Goal: Information Seeking & Learning: Learn about a topic

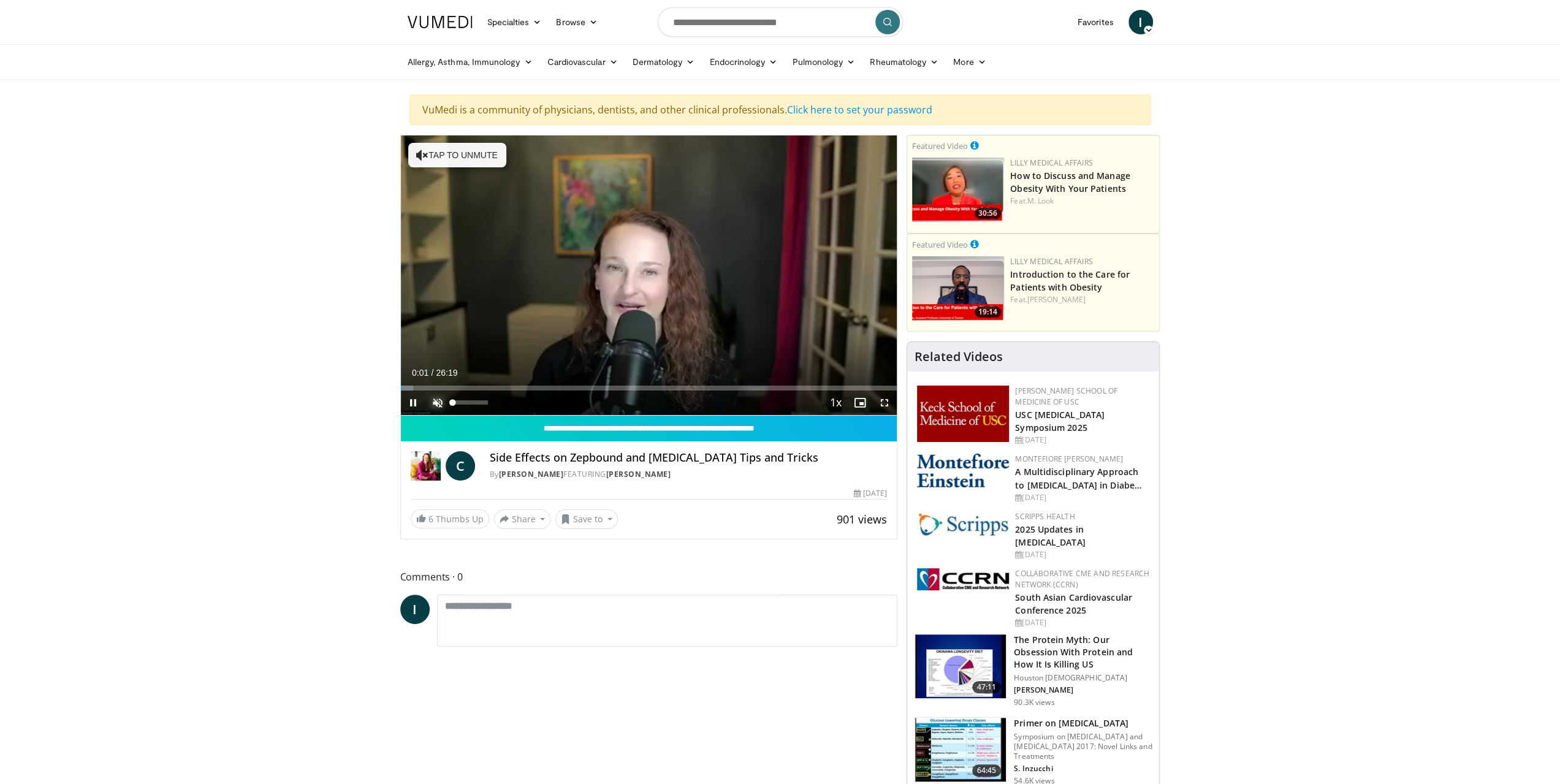
click at [442, 402] on span "Video Player" at bounding box center [438, 403] width 24 height 24
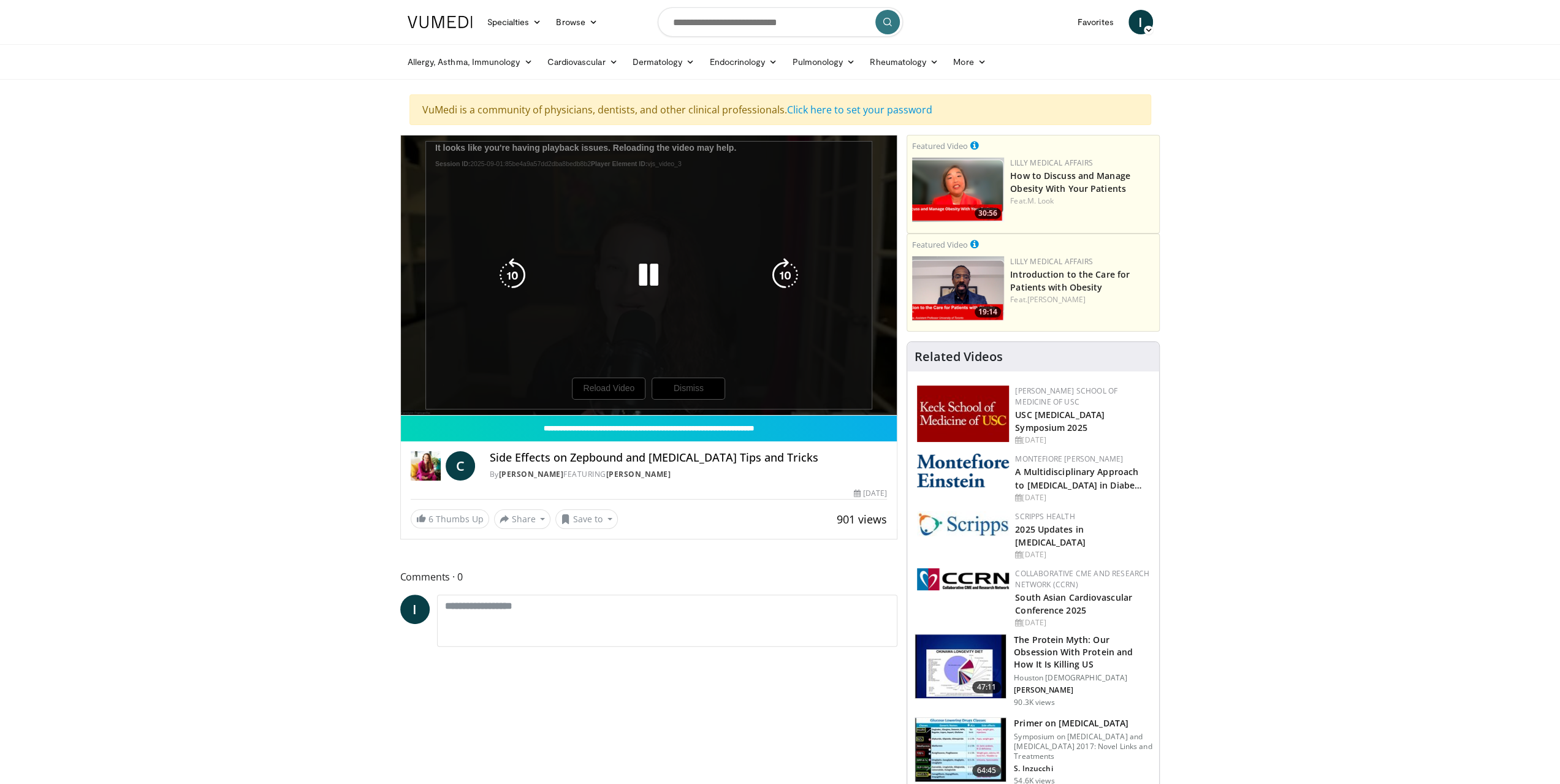
click at [591, 394] on div "10 seconds Tap to unmute" at bounding box center [649, 275] width 497 height 279
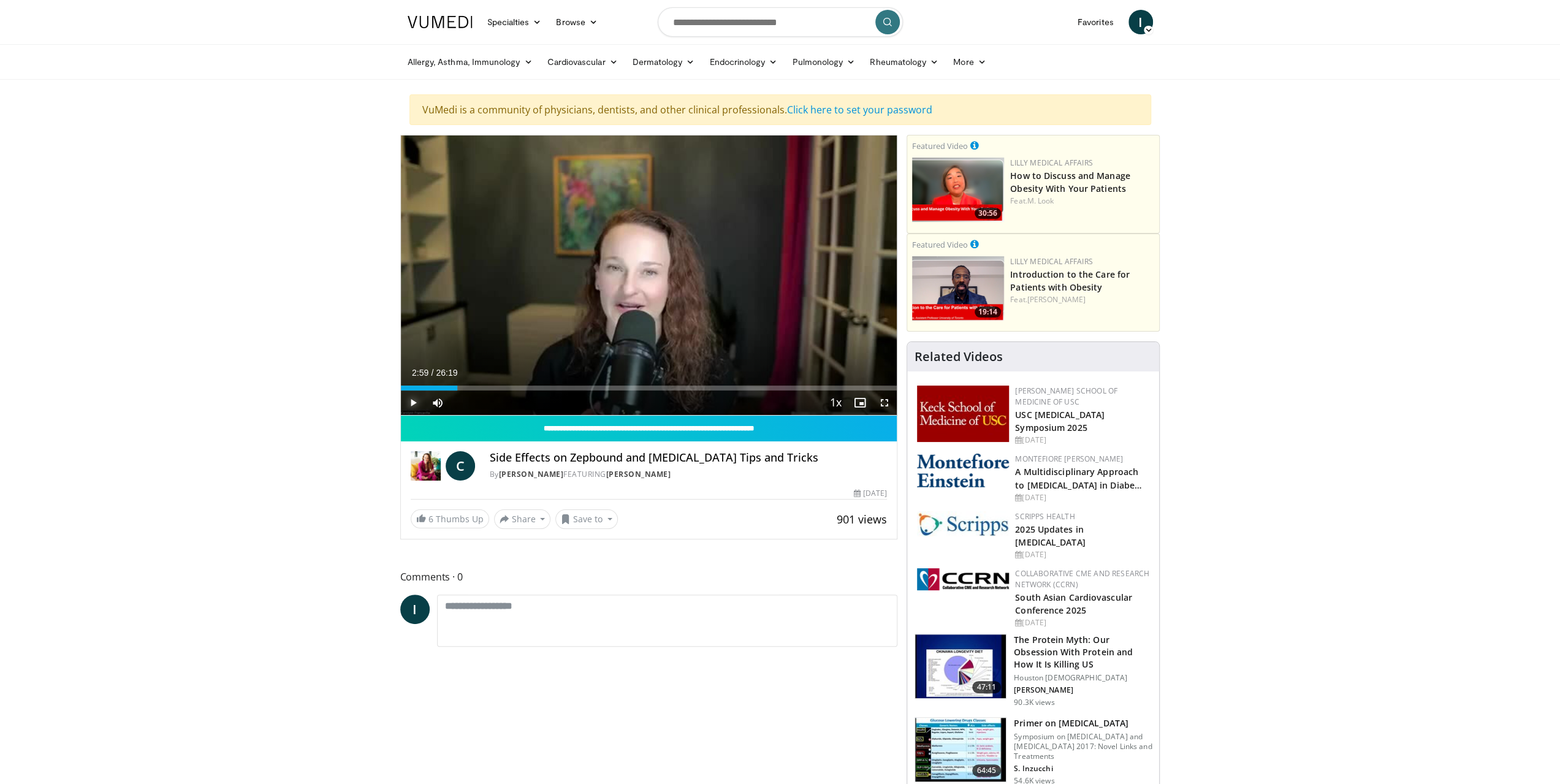
click at [415, 403] on span "Video Player" at bounding box center [413, 403] width 24 height 24
click at [410, 401] on span "Video Player" at bounding box center [413, 403] width 24 height 24
click at [413, 404] on span "Video Player" at bounding box center [413, 403] width 24 height 24
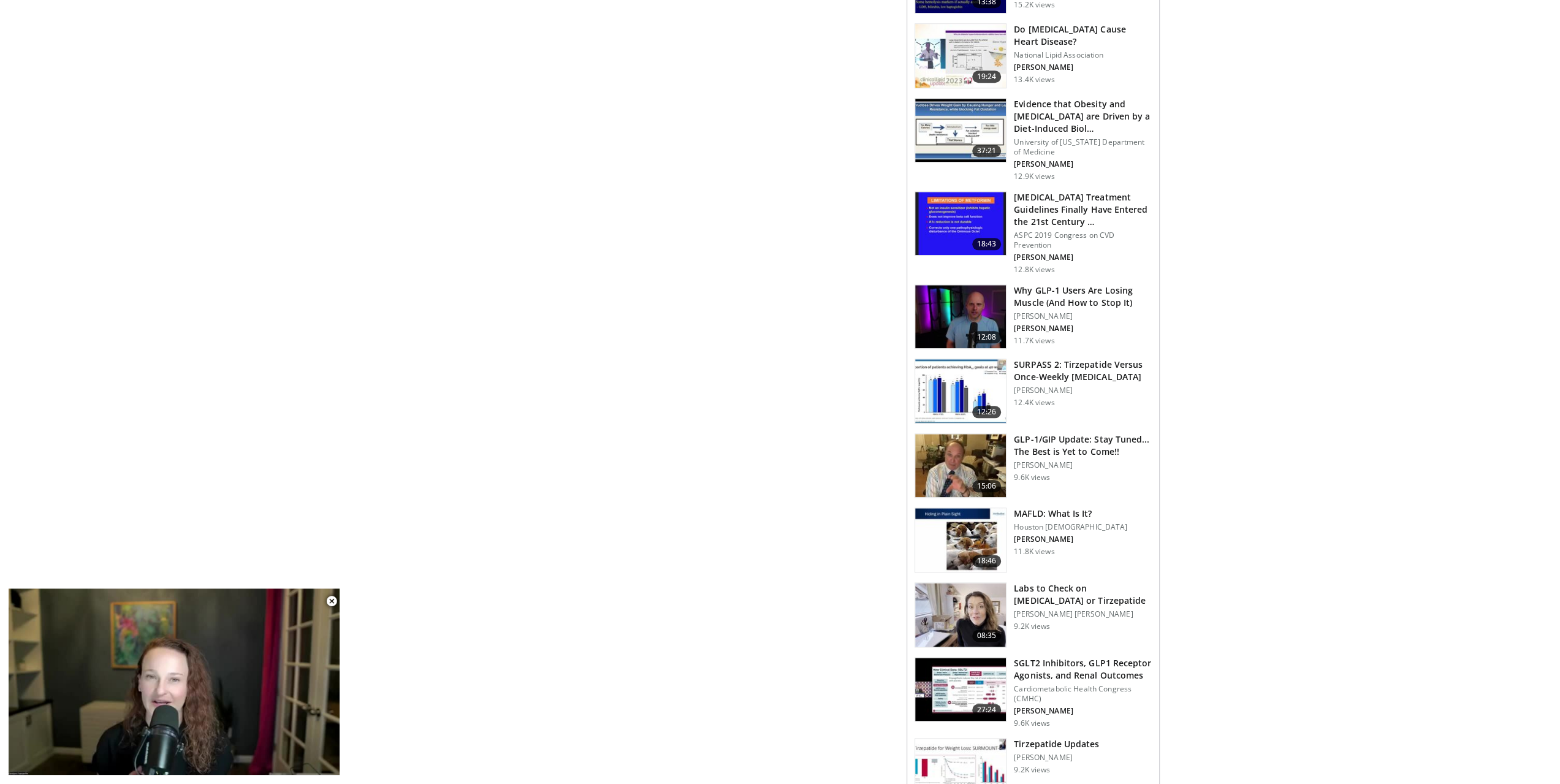
scroll to position [1226, 0]
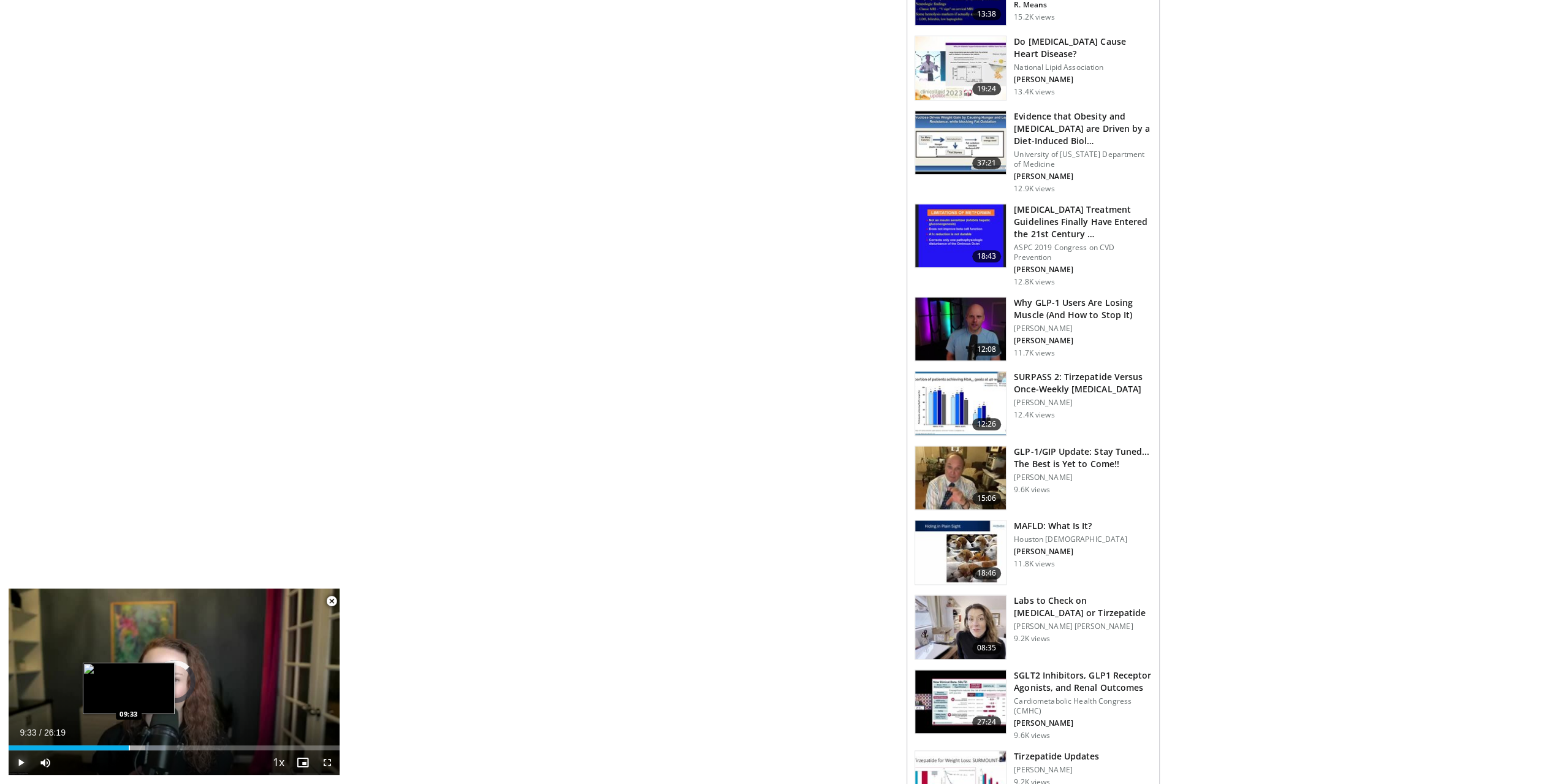
click at [128, 746] on div "Progress Bar" at bounding box center [129, 748] width 1 height 5
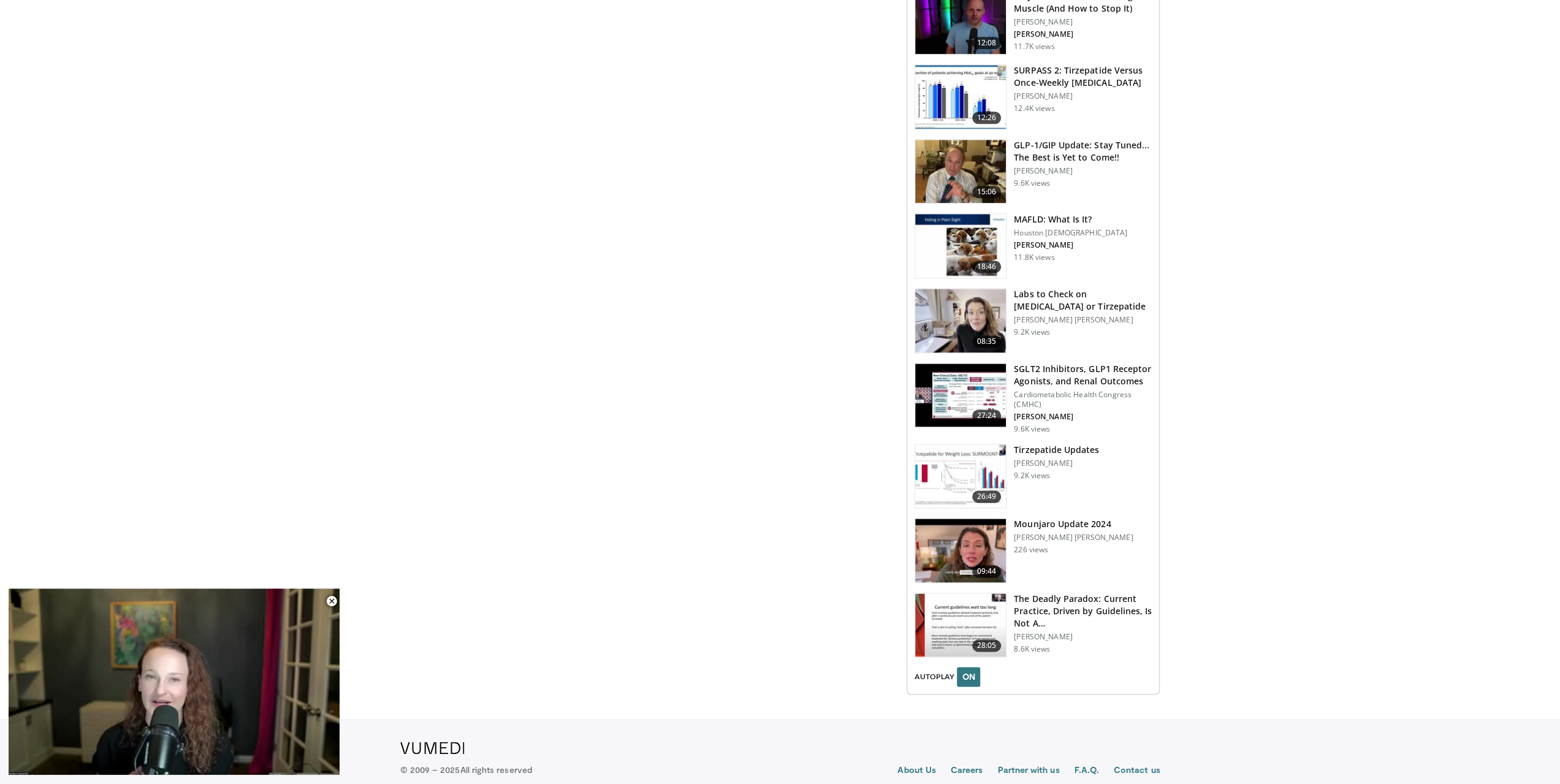
scroll to position [1349, 0]
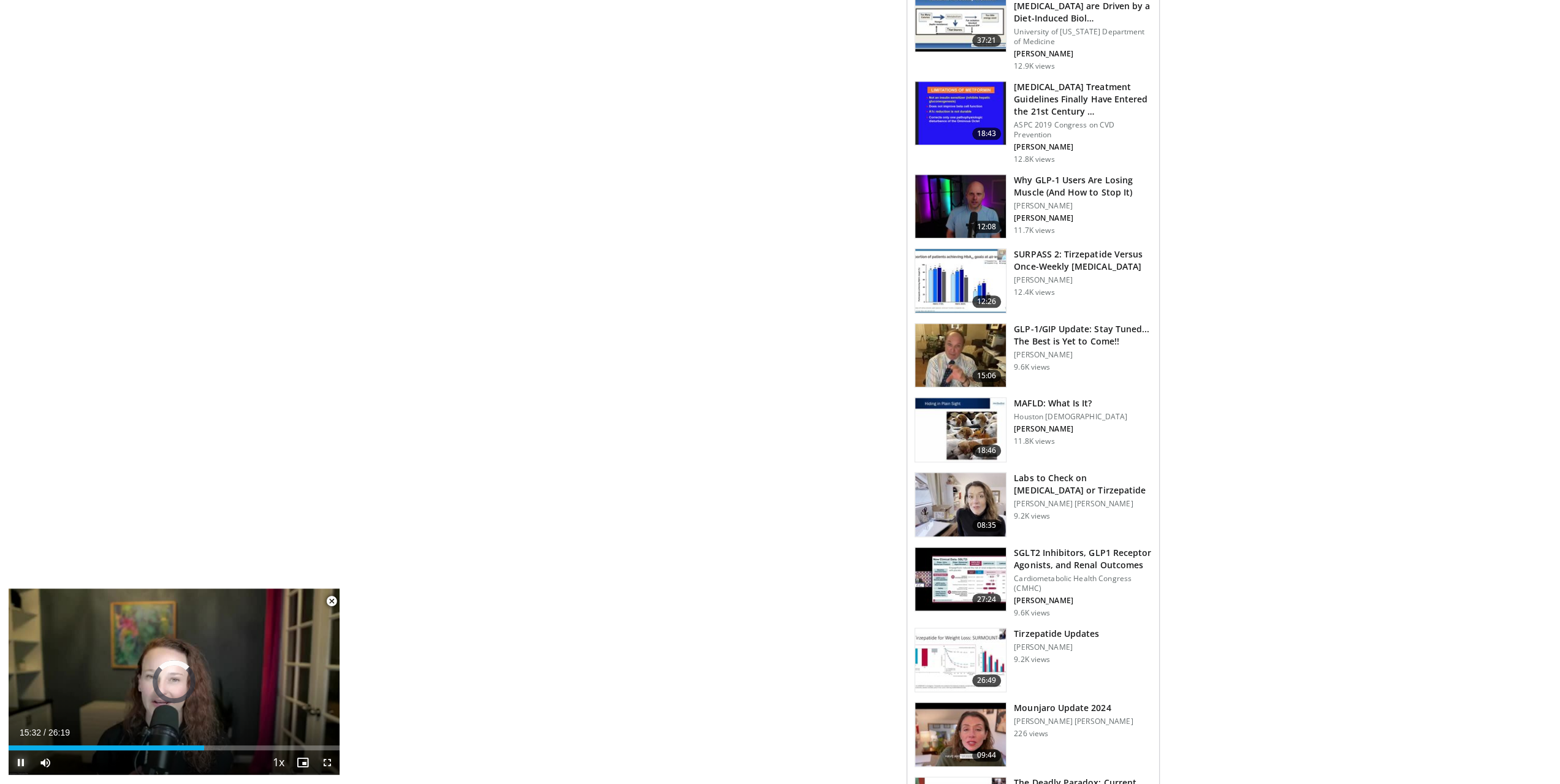
click at [20, 763] on span "Video Player" at bounding box center [20, 762] width 24 height 24
click at [22, 762] on span "Video Player" at bounding box center [20, 762] width 24 height 24
click at [213, 748] on div "Progress Bar" at bounding box center [213, 748] width 1 height 5
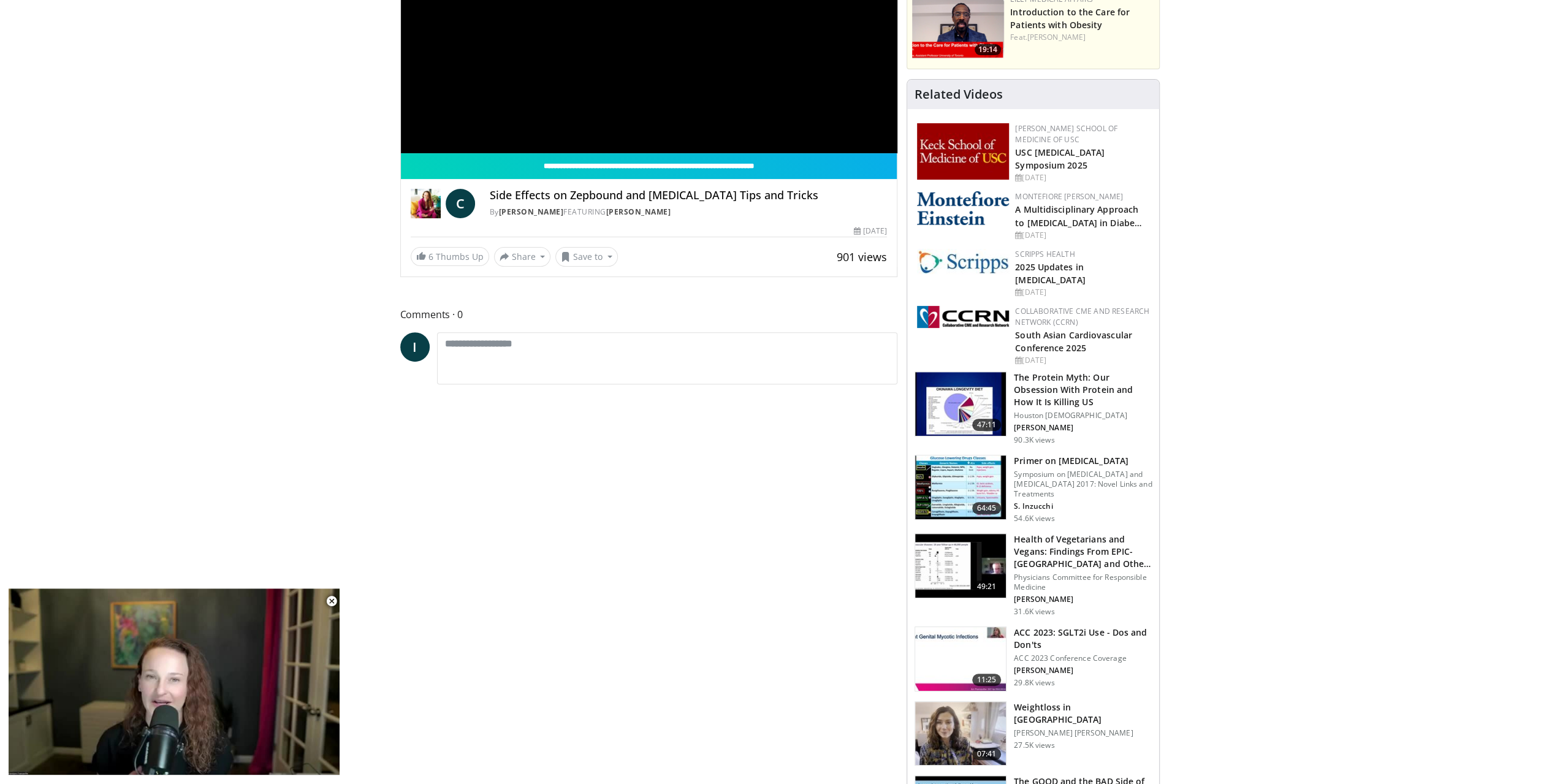
scroll to position [0, 0]
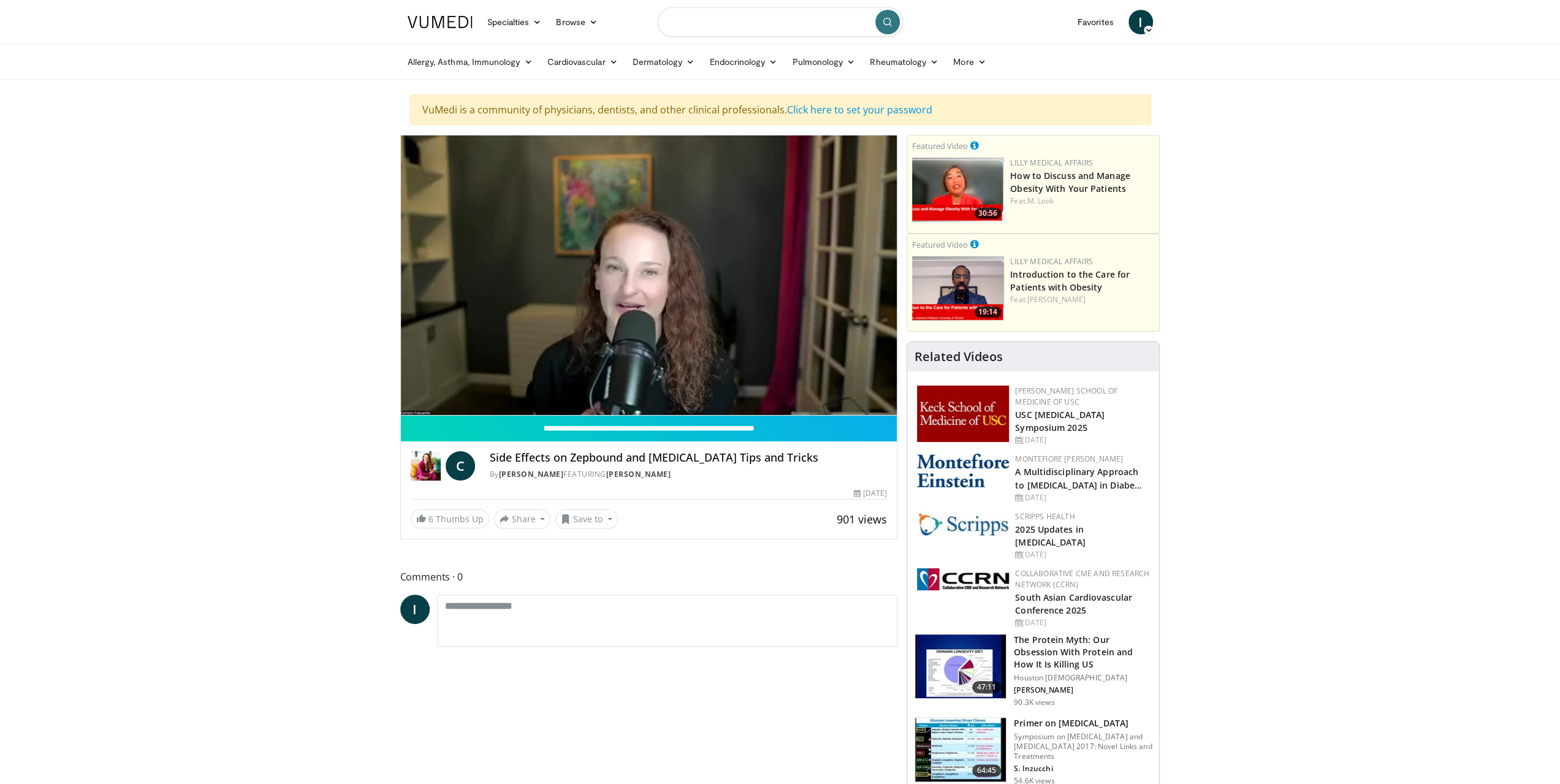
click at [716, 10] on input "Search topics, interventions" at bounding box center [780, 22] width 245 height 29
type input "**********"
click at [888, 24] on icon "submit" at bounding box center [887, 22] width 10 height 10
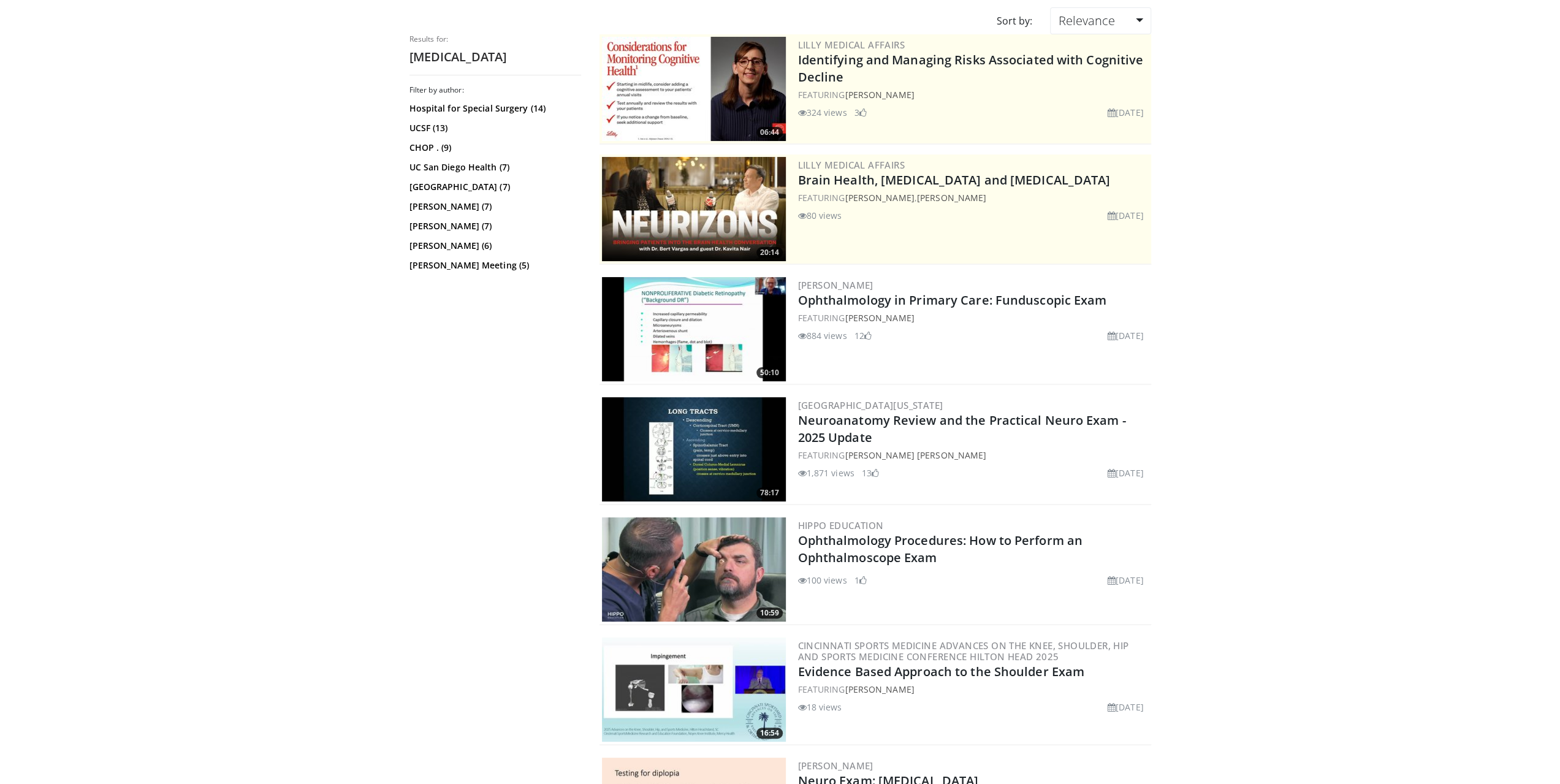
scroll to position [184, 0]
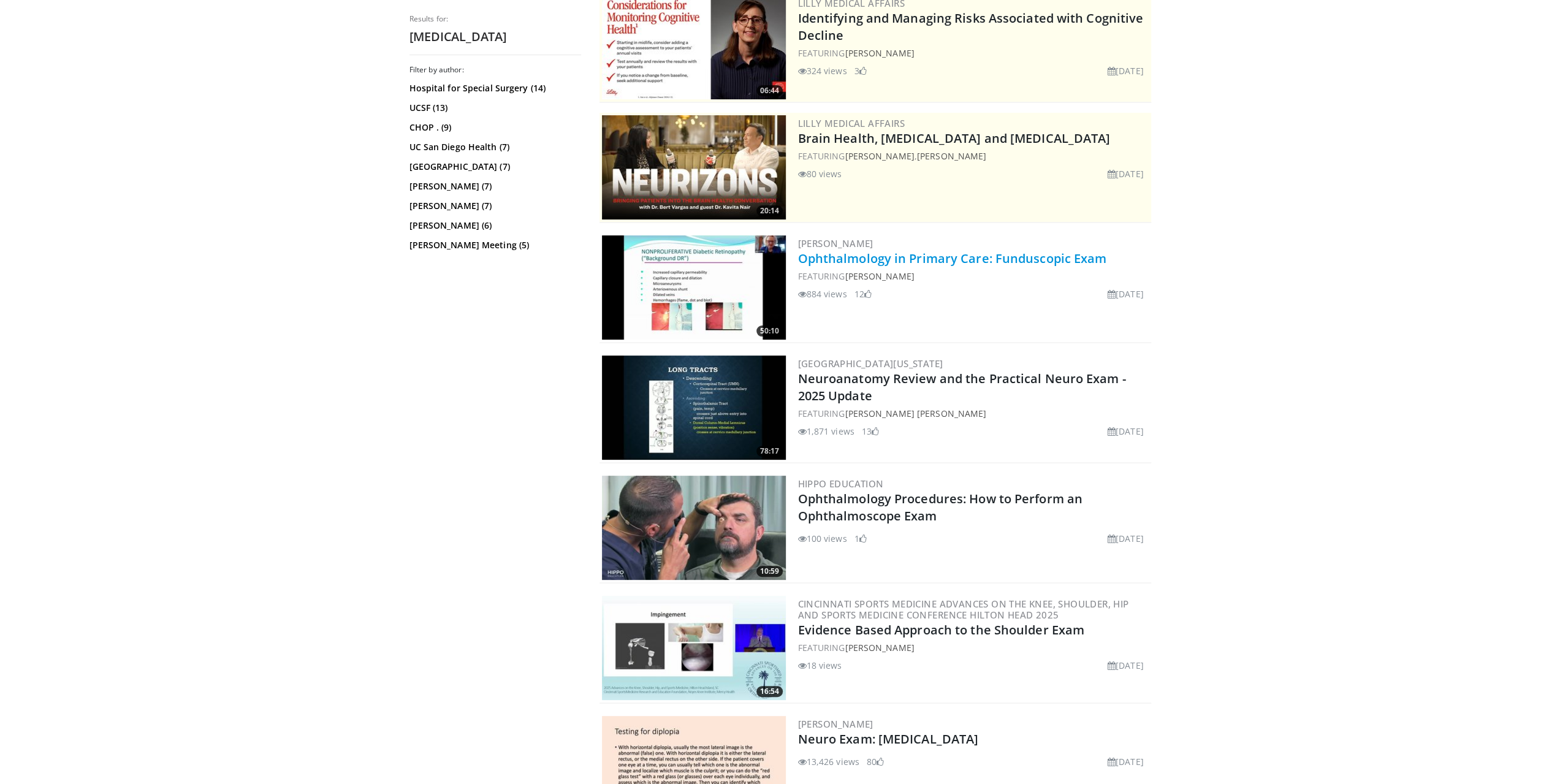
click at [920, 251] on link "Ophthalmology in Primary Care: Funduscopic Exam" at bounding box center [953, 258] width 309 height 17
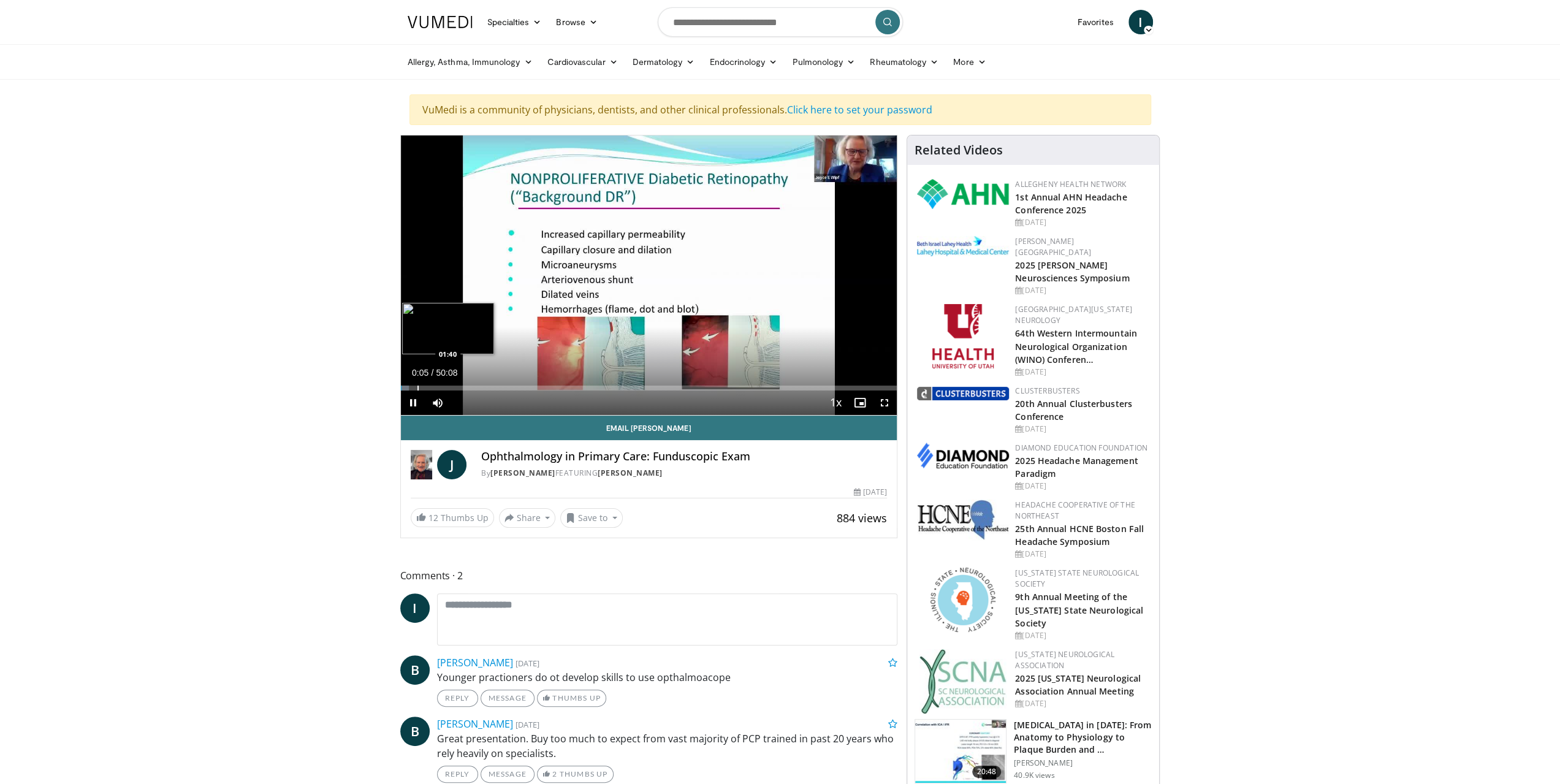
click at [417, 385] on div "Progress Bar" at bounding box center [418, 388] width 1 height 5
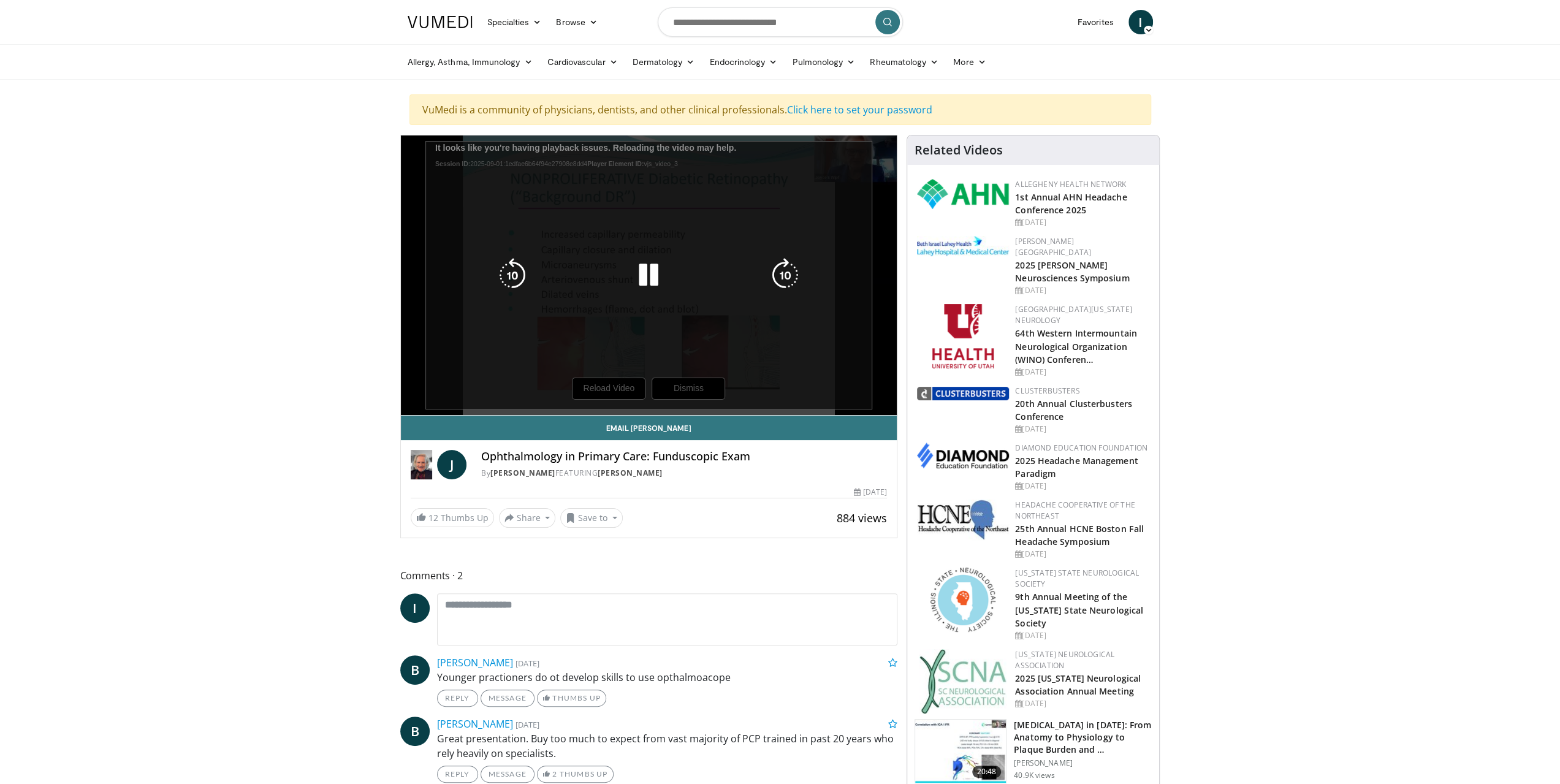
click at [610, 385] on div "10 seconds Tap to unmute" at bounding box center [649, 275] width 497 height 279
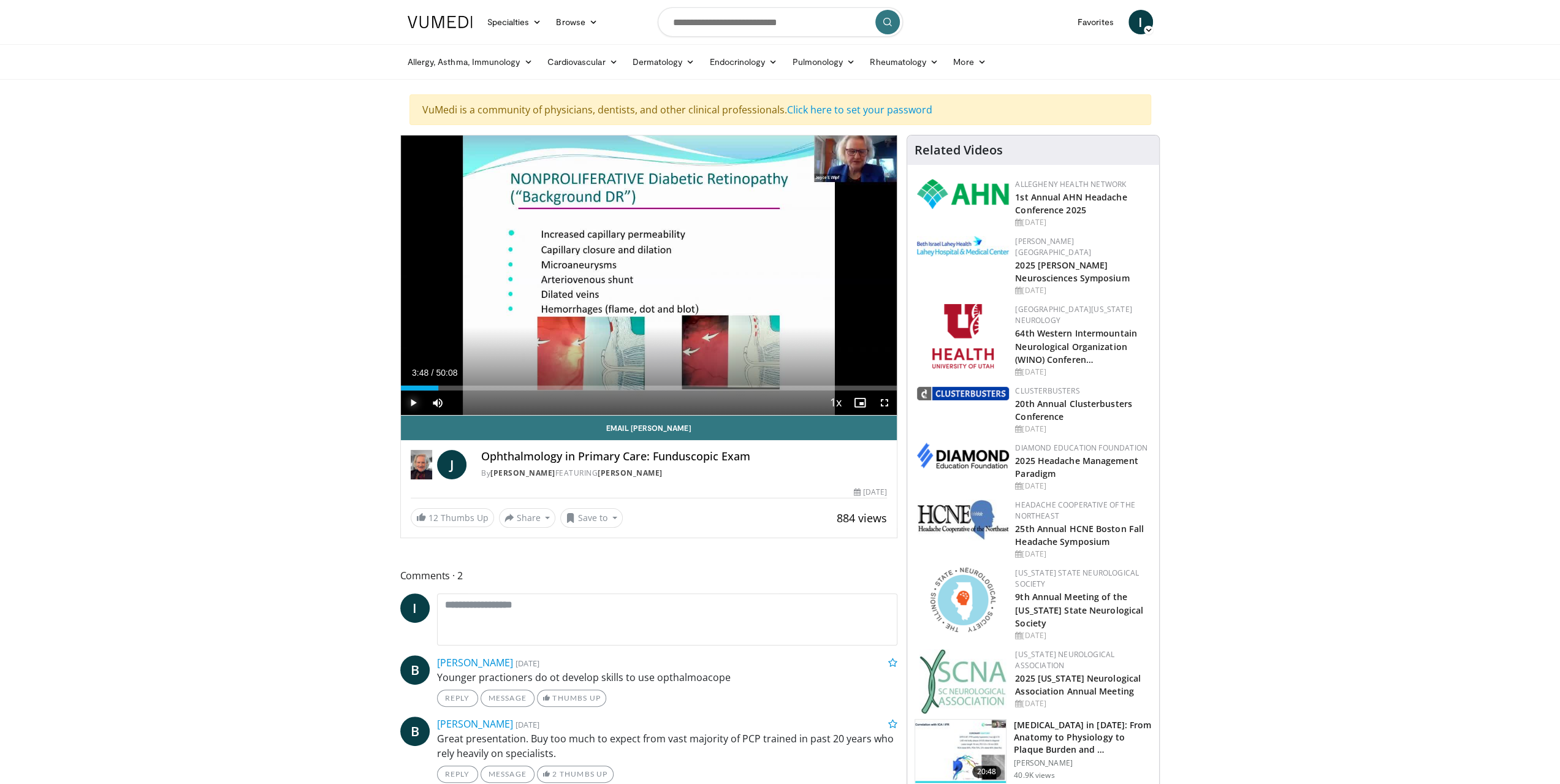
click at [415, 400] on span "Video Player" at bounding box center [413, 403] width 24 height 24
